Goal: Complete application form: Complete application form

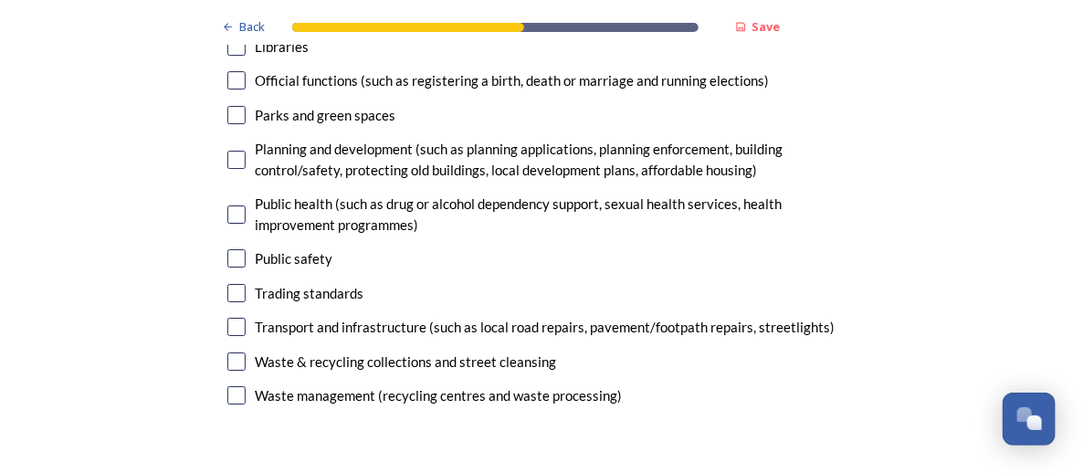
scroll to position [4903, 0]
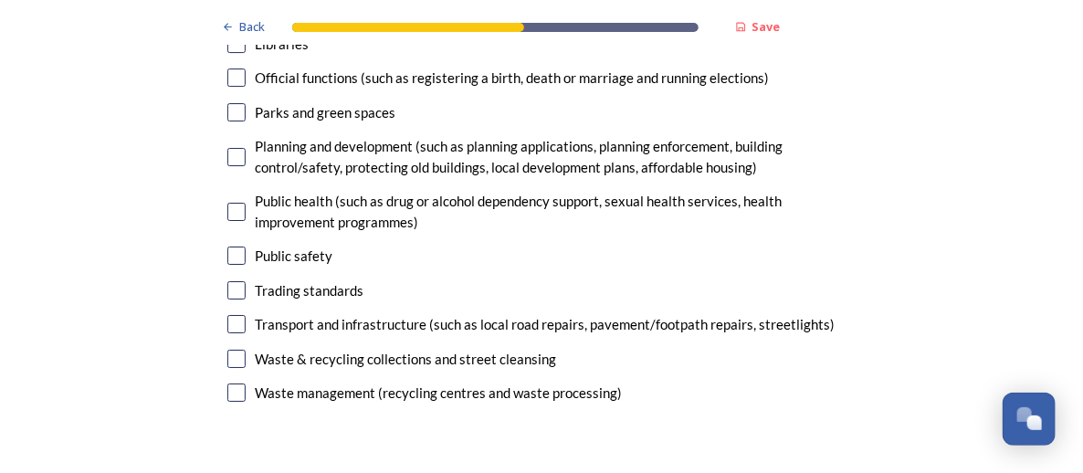
click at [232, 315] on input "checkbox" at bounding box center [236, 324] width 18 height 18
checkbox input "true"
click at [231, 246] on input "checkbox" at bounding box center [236, 255] width 18 height 18
checkbox input "true"
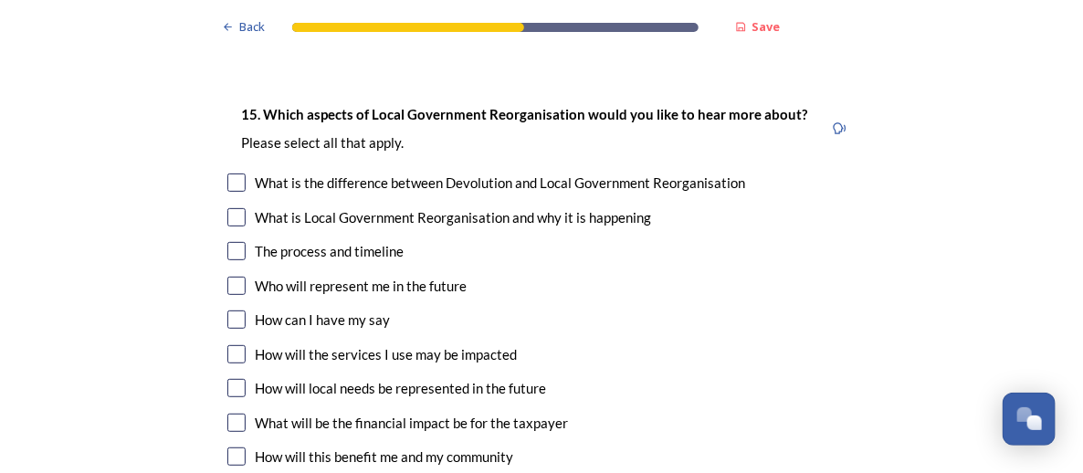
scroll to position [5289, 0]
click at [233, 243] on input "checkbox" at bounding box center [236, 252] width 18 height 18
checkbox input "true"
click at [232, 277] on input "checkbox" at bounding box center [236, 286] width 18 height 18
checkbox input "true"
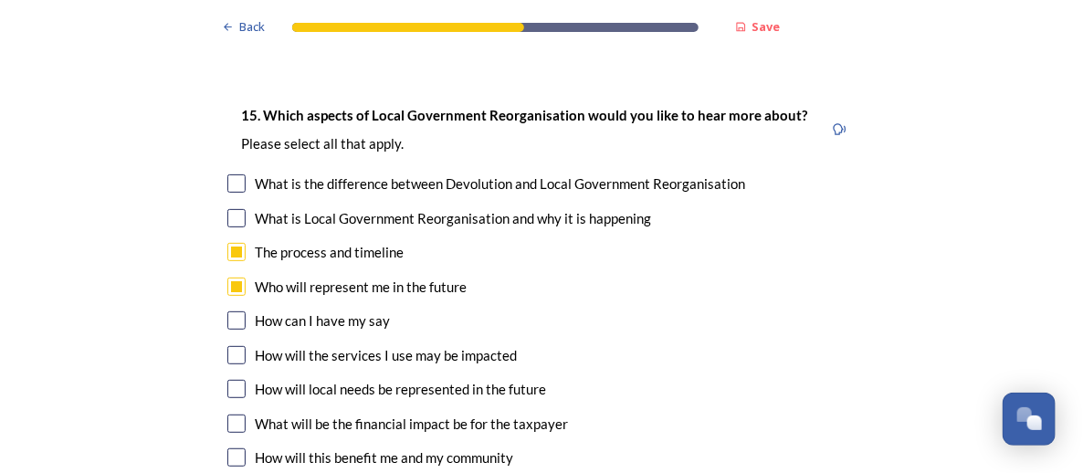
click at [232, 311] on input "checkbox" at bounding box center [236, 320] width 18 height 18
checkbox input "true"
click at [238, 413] on div "What will be the financial impact be for the taxpayer" at bounding box center [541, 423] width 628 height 21
checkbox input "true"
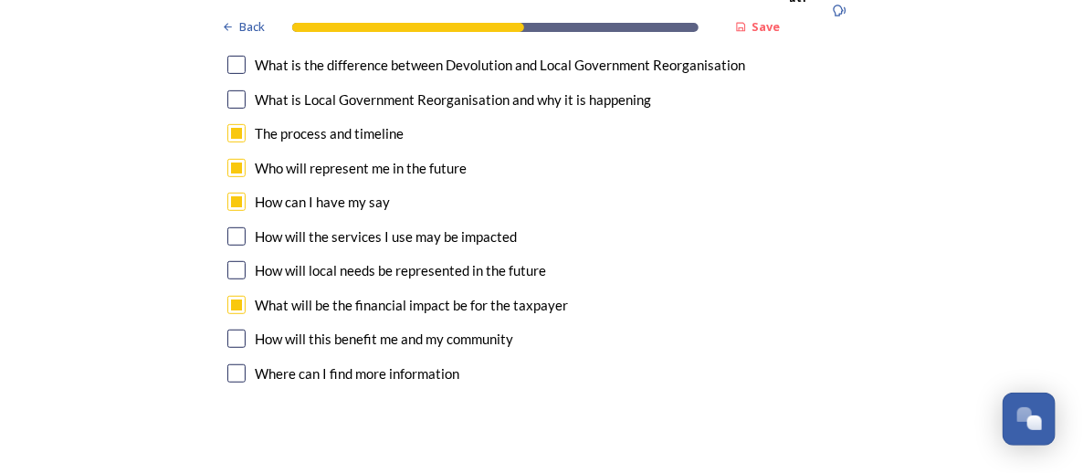
scroll to position [5408, 0]
drag, startPoint x: 227, startPoint y: 243, endPoint x: 245, endPoint y: 244, distance: 17.4
click at [228, 329] on input "checkbox" at bounding box center [236, 338] width 18 height 18
checkbox input "true"
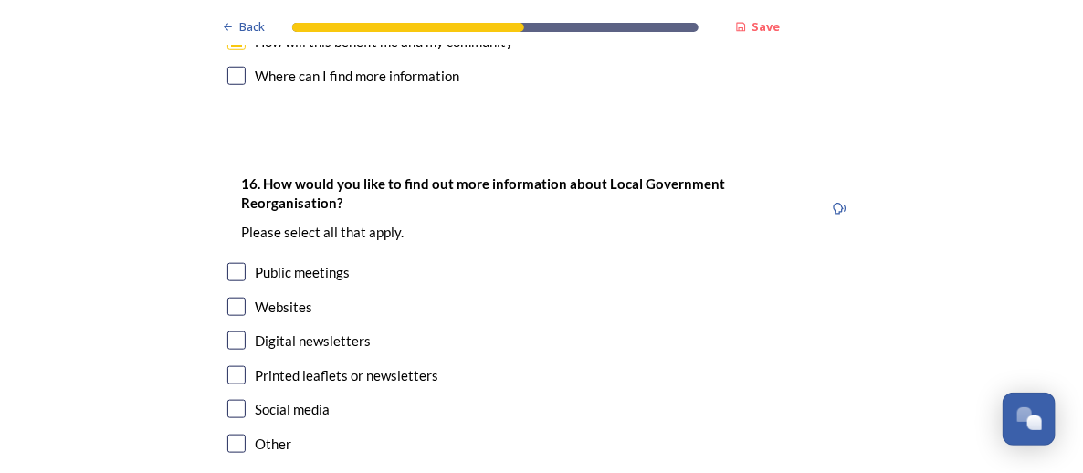
scroll to position [5708, 0]
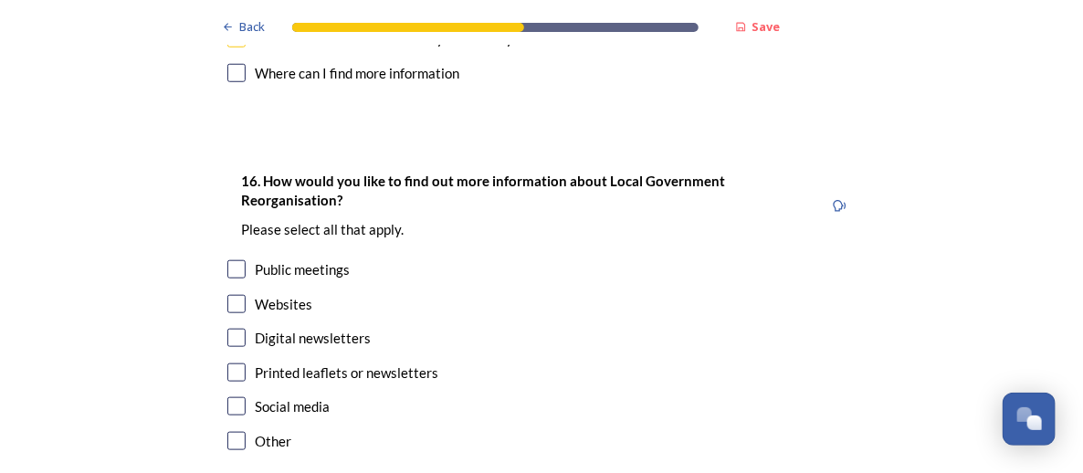
click at [235, 260] on input "checkbox" at bounding box center [236, 269] width 18 height 18
checkbox input "true"
click at [230, 295] on input "checkbox" at bounding box center [236, 304] width 18 height 18
checkbox input "true"
click at [232, 329] on input "checkbox" at bounding box center [236, 338] width 18 height 18
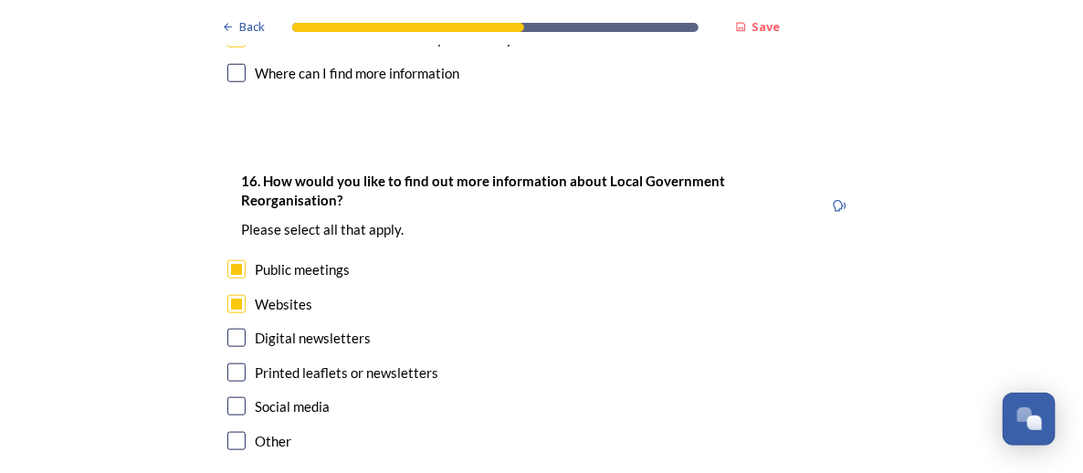
checkbox input "true"
click at [232, 397] on input "checkbox" at bounding box center [236, 406] width 18 height 18
checkbox input "true"
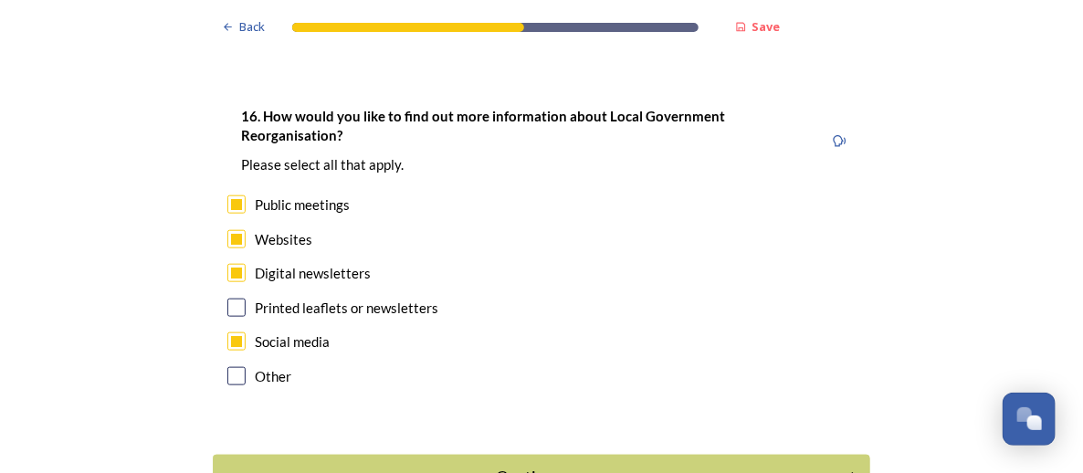
scroll to position [5775, 0]
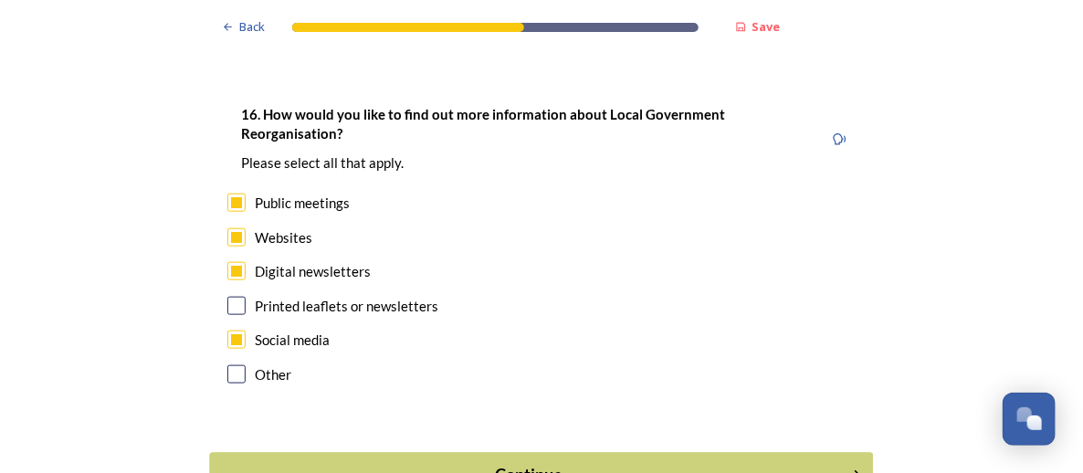
click at [549, 463] on div "Continue" at bounding box center [529, 475] width 618 height 25
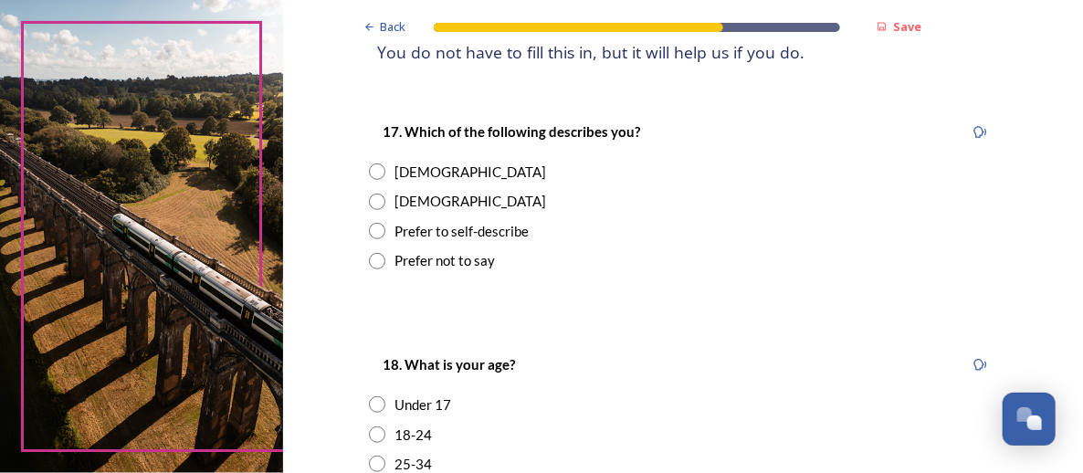
scroll to position [273, 0]
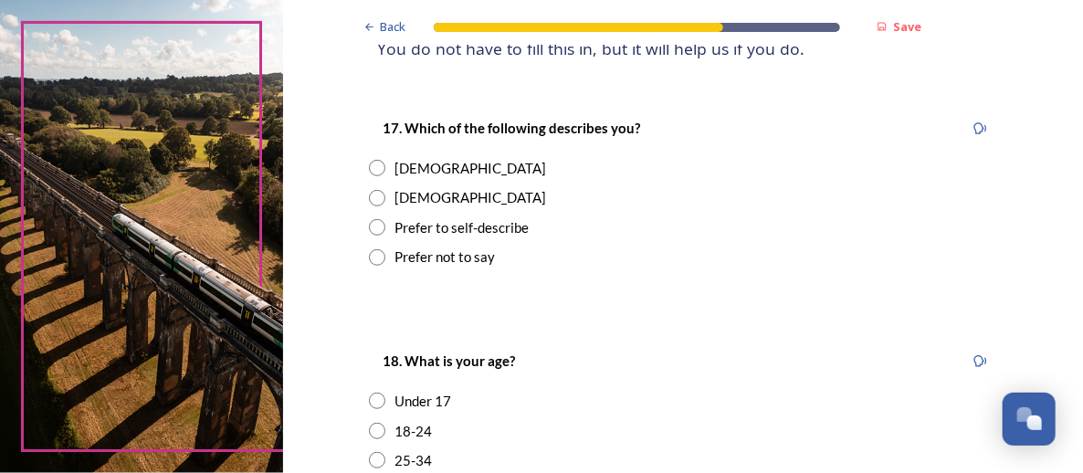
click at [369, 167] on input "radio" at bounding box center [377, 168] width 16 height 16
radio input "true"
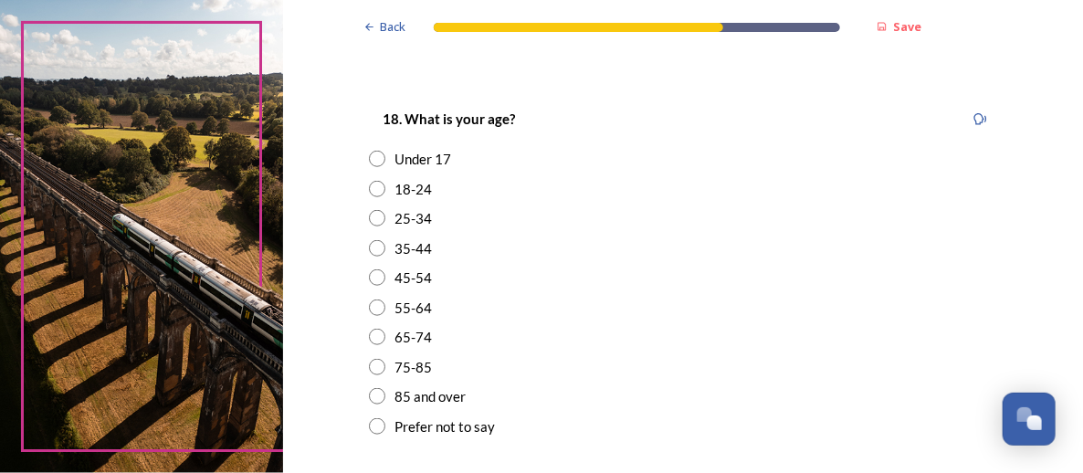
scroll to position [517, 0]
click at [369, 247] on input "radio" at bounding box center [377, 246] width 16 height 16
radio input "true"
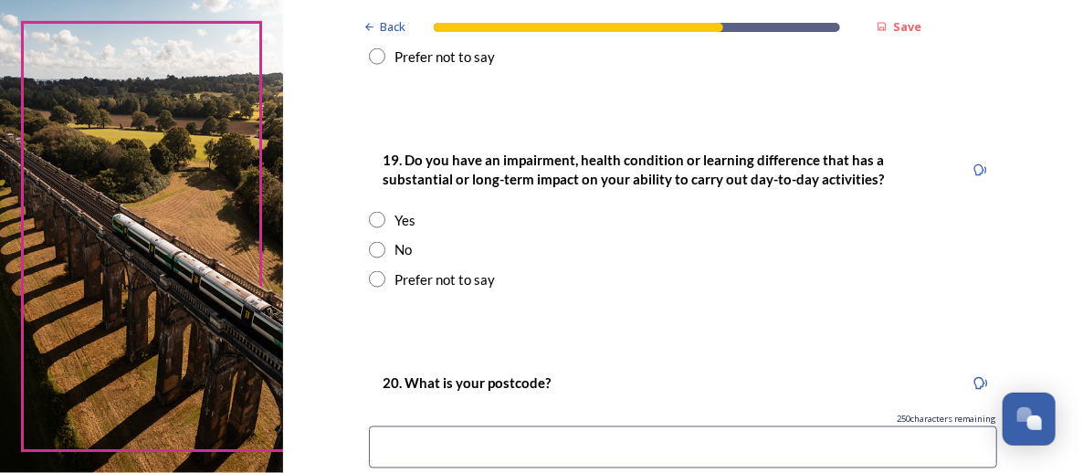
scroll to position [887, 0]
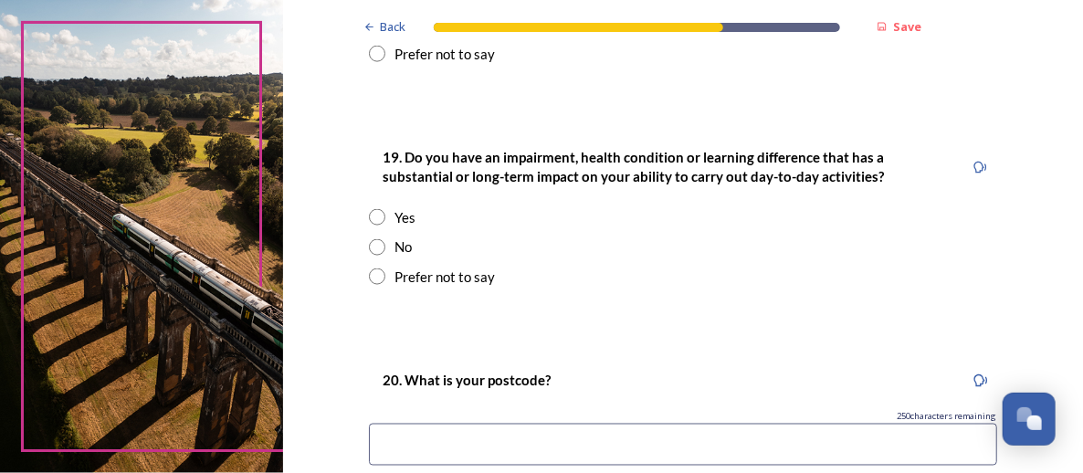
click at [371, 251] on input "radio" at bounding box center [377, 247] width 16 height 16
radio input "true"
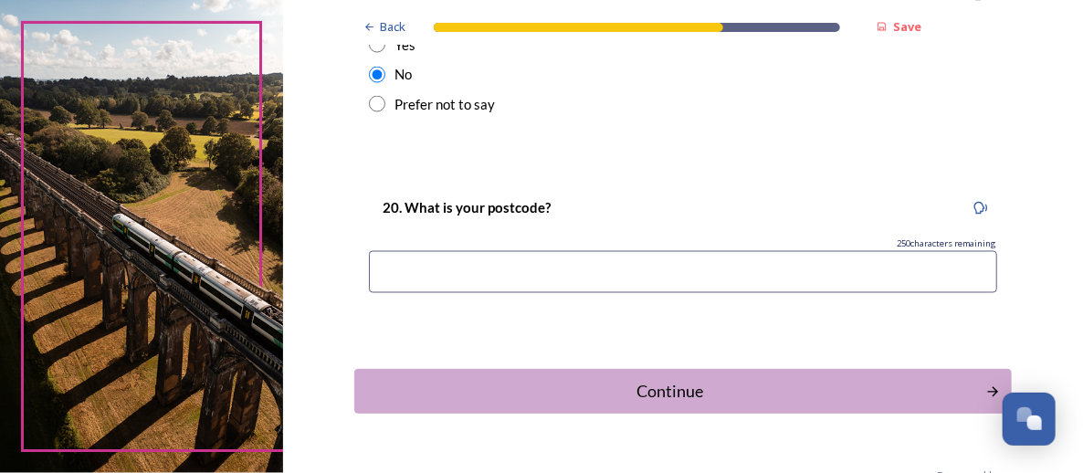
scroll to position [1064, 0]
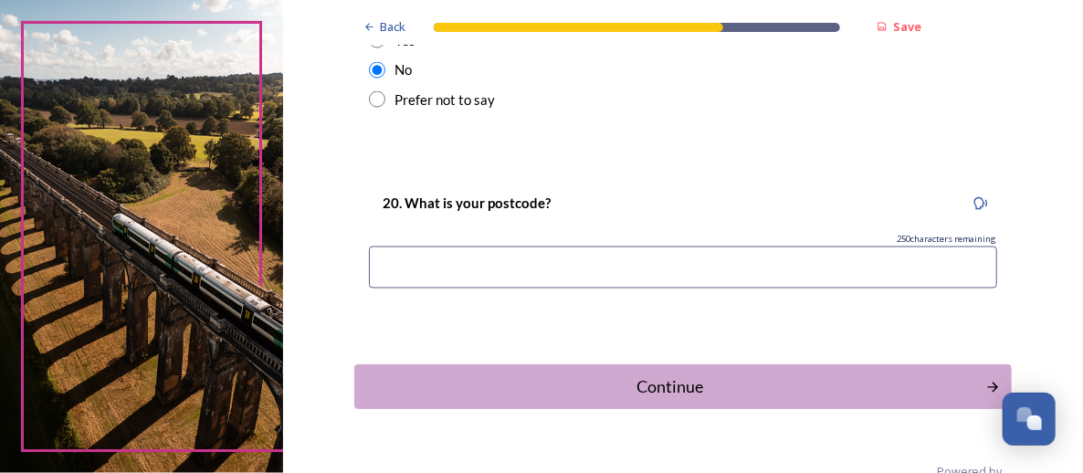
click at [490, 272] on input at bounding box center [683, 267] width 628 height 42
type input "rh12 5xd"
click at [680, 386] on div "Continue" at bounding box center [670, 386] width 618 height 25
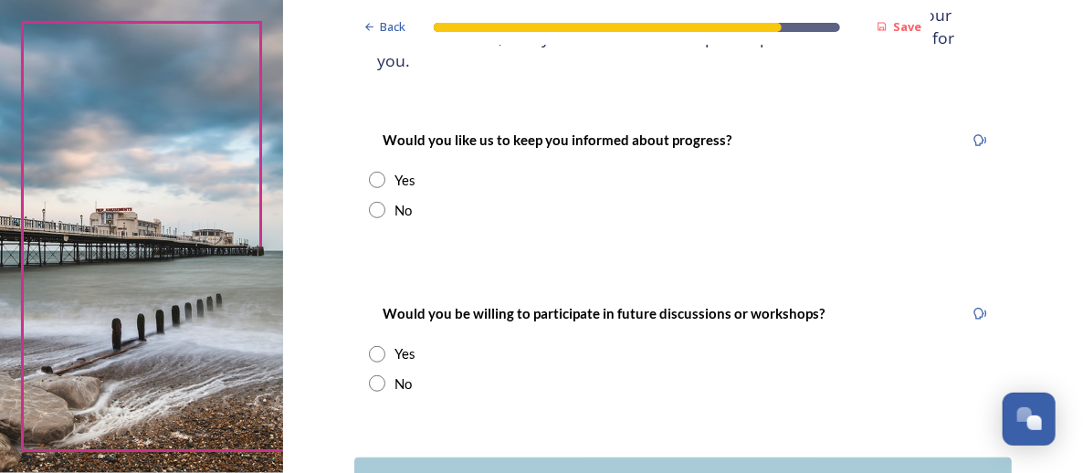
scroll to position [234, 0]
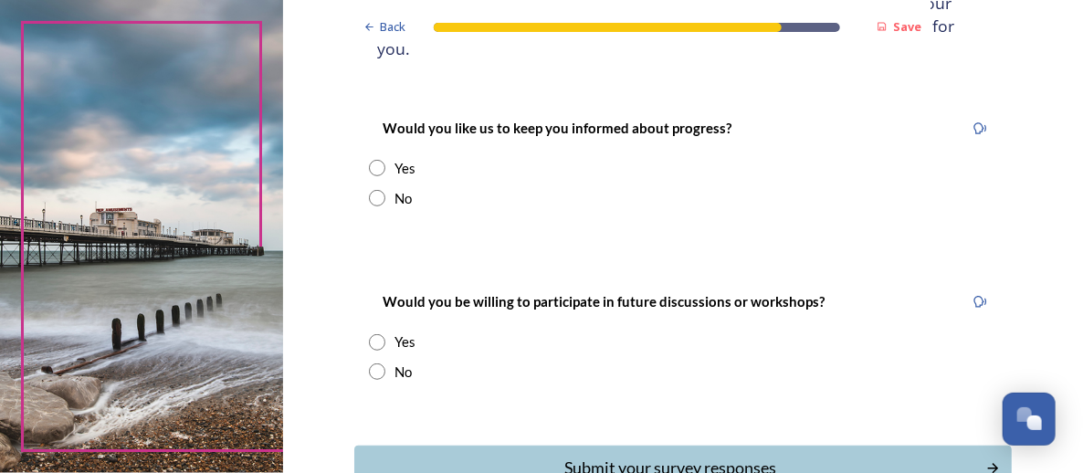
click at [376, 160] on input "radio" at bounding box center [377, 168] width 16 height 16
radio input "true"
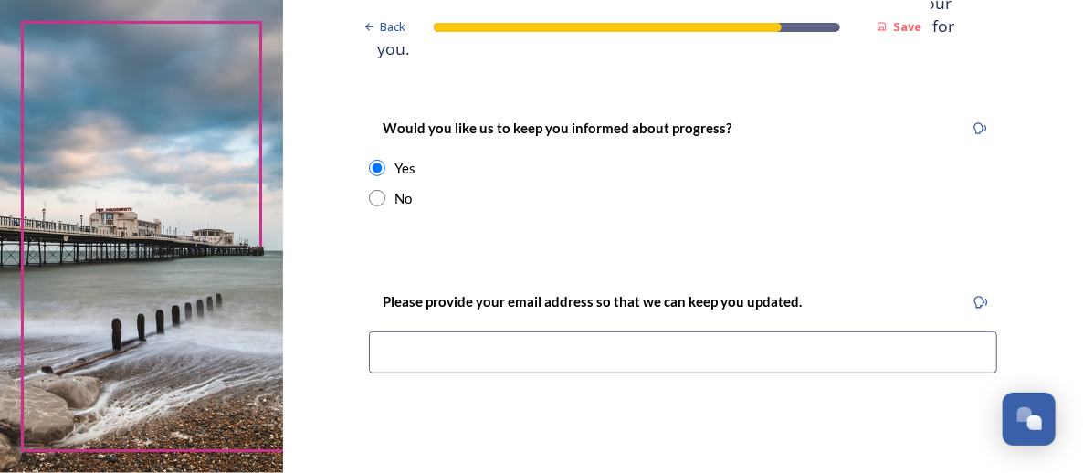
click at [584, 331] on input at bounding box center [683, 352] width 628 height 42
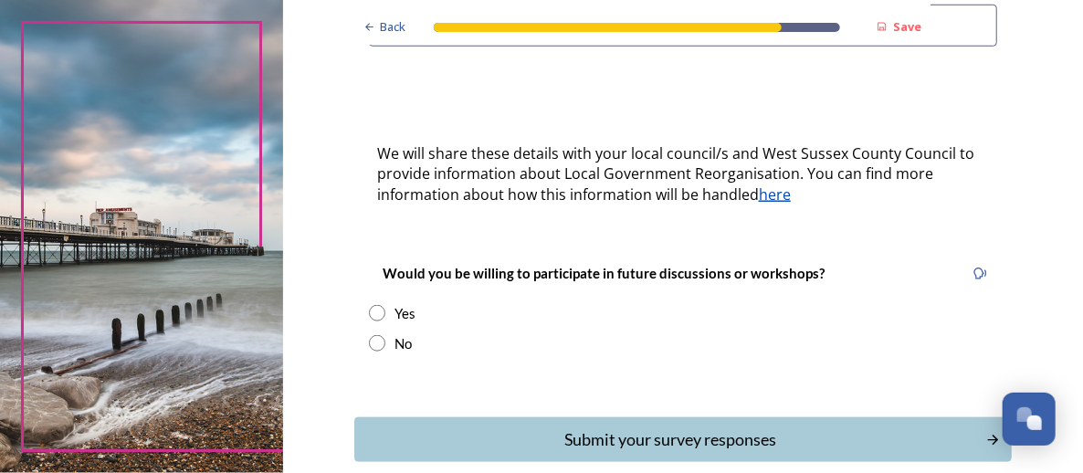
scroll to position [565, 0]
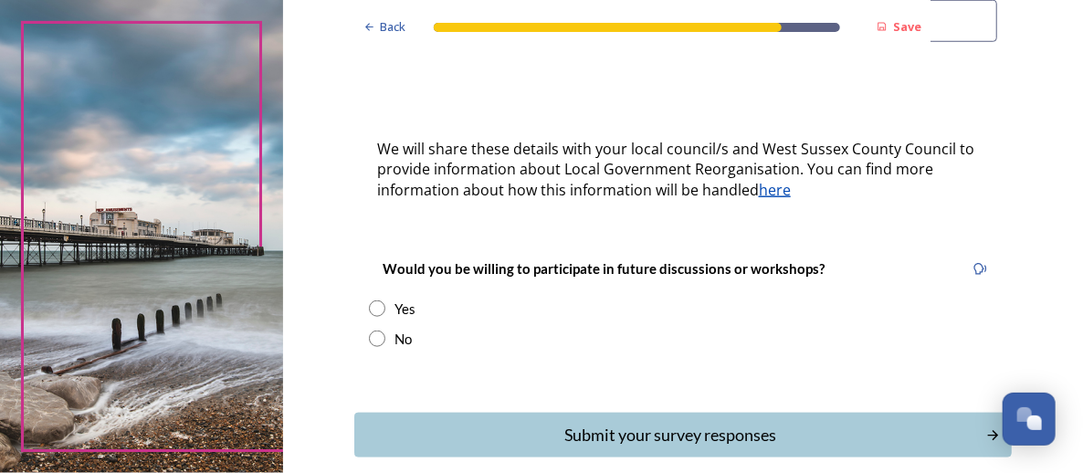
type input "[EMAIL_ADDRESS][DOMAIN_NAME]"
click at [369, 300] on input "radio" at bounding box center [377, 308] width 16 height 16
radio input "true"
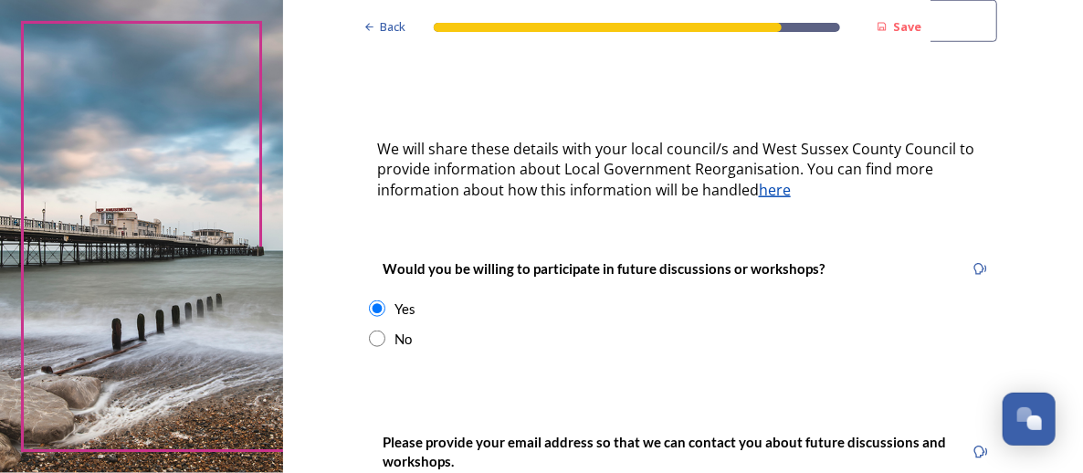
click at [369, 330] on input "radio" at bounding box center [377, 338] width 16 height 16
radio input "true"
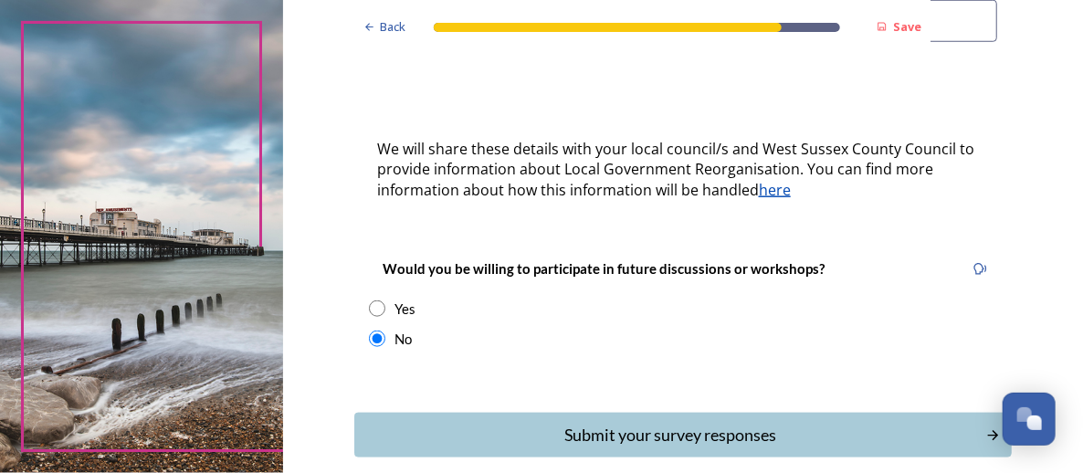
click at [369, 300] on input "radio" at bounding box center [377, 308] width 16 height 16
radio input "true"
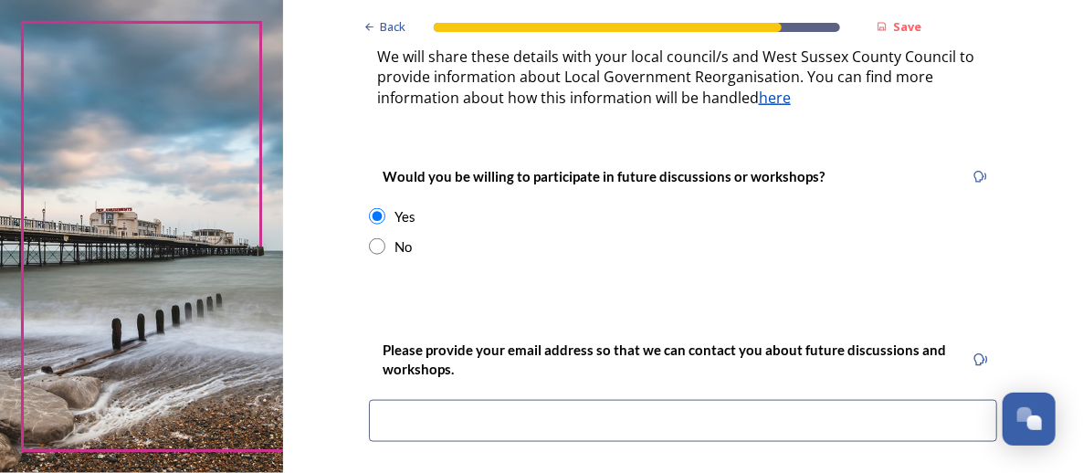
scroll to position [653, 0]
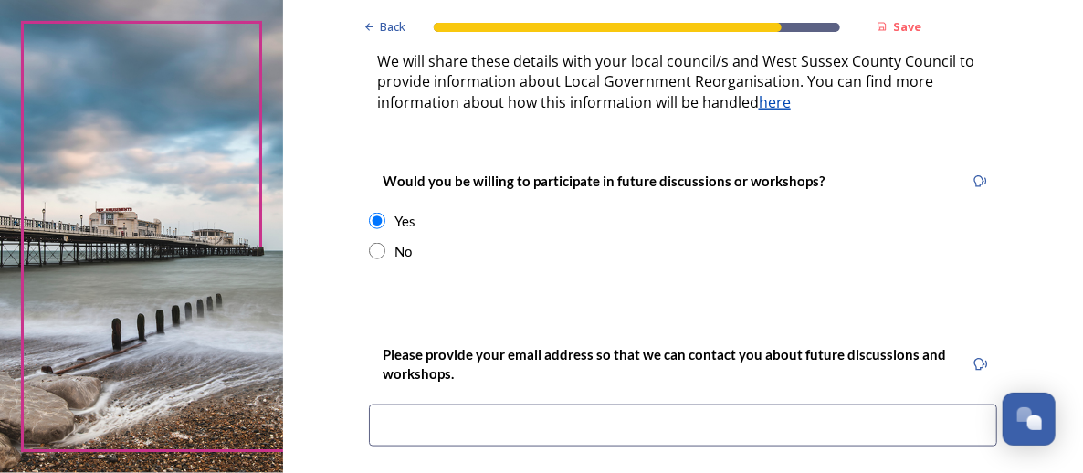
click at [371, 243] on input "radio" at bounding box center [377, 251] width 16 height 16
radio input "true"
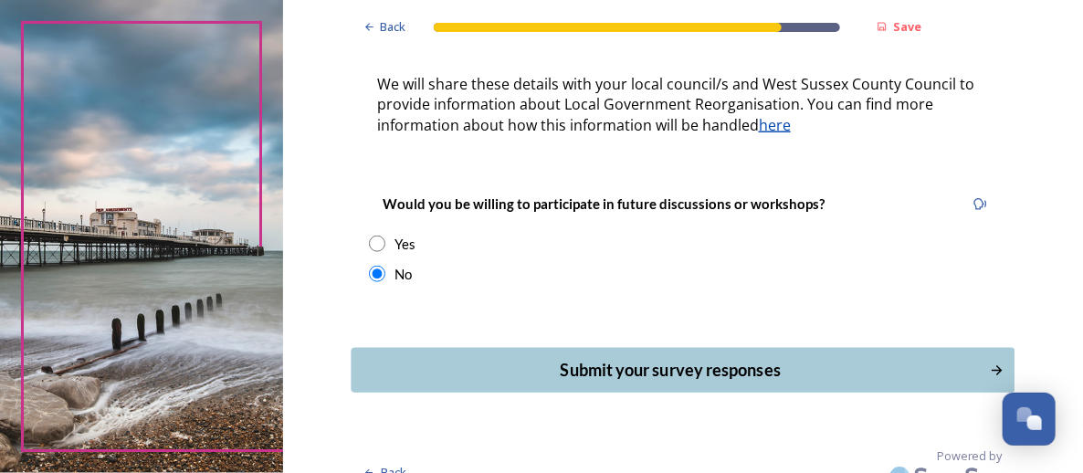
click at [651, 358] on div "Submit your survey responses" at bounding box center [670, 370] width 618 height 25
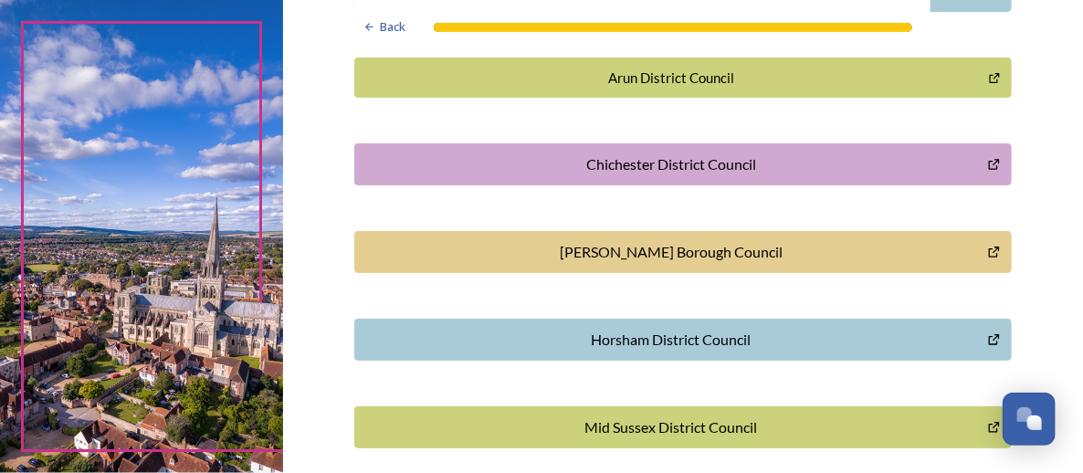
scroll to position [551, 0]
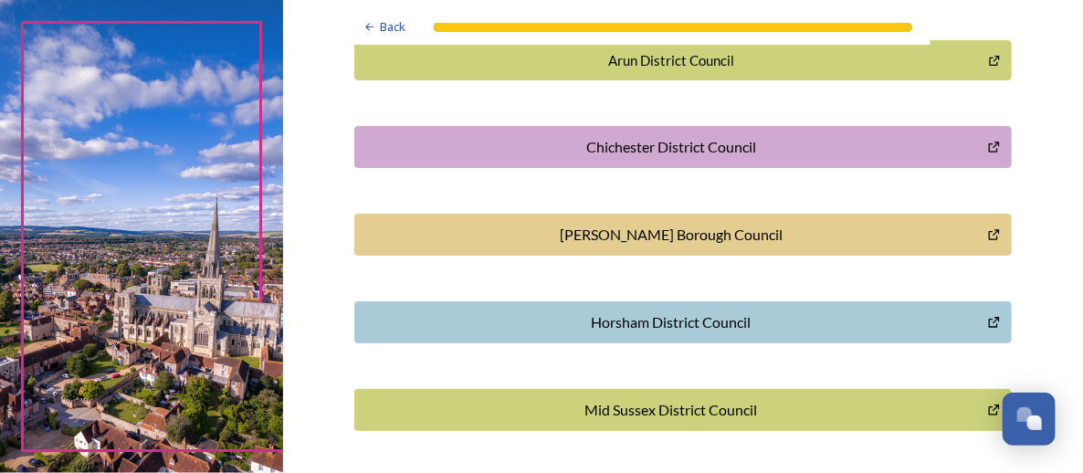
click at [663, 321] on div "Horsham District Council" at bounding box center [671, 322] width 614 height 22
